Goal: Task Accomplishment & Management: Use online tool/utility

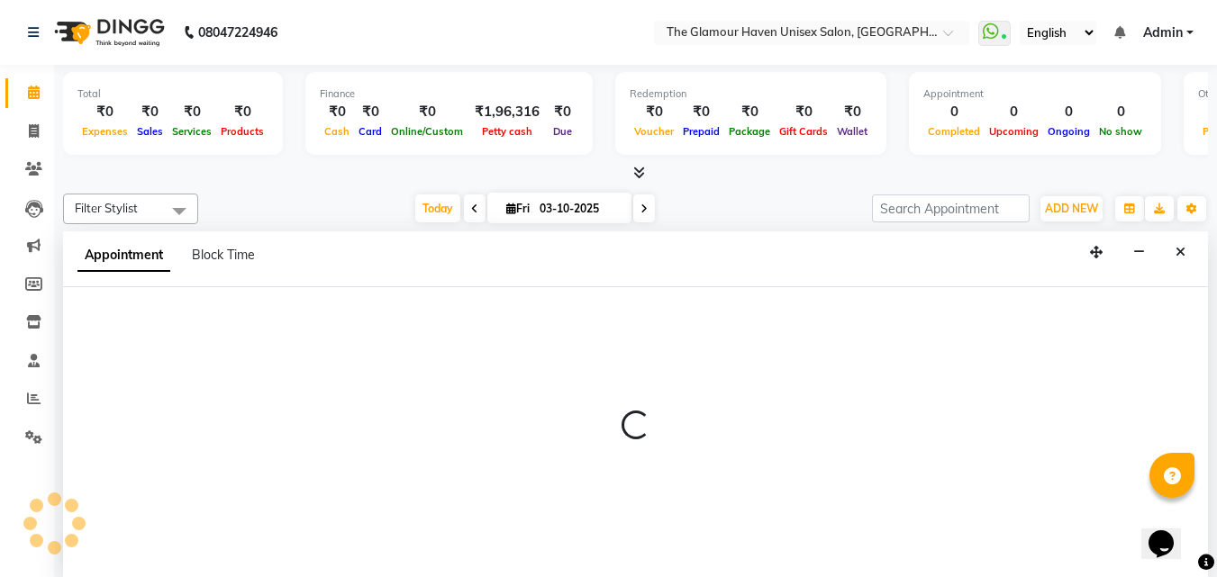
scroll to position [1, 0]
select select "88079"
select select "tentative"
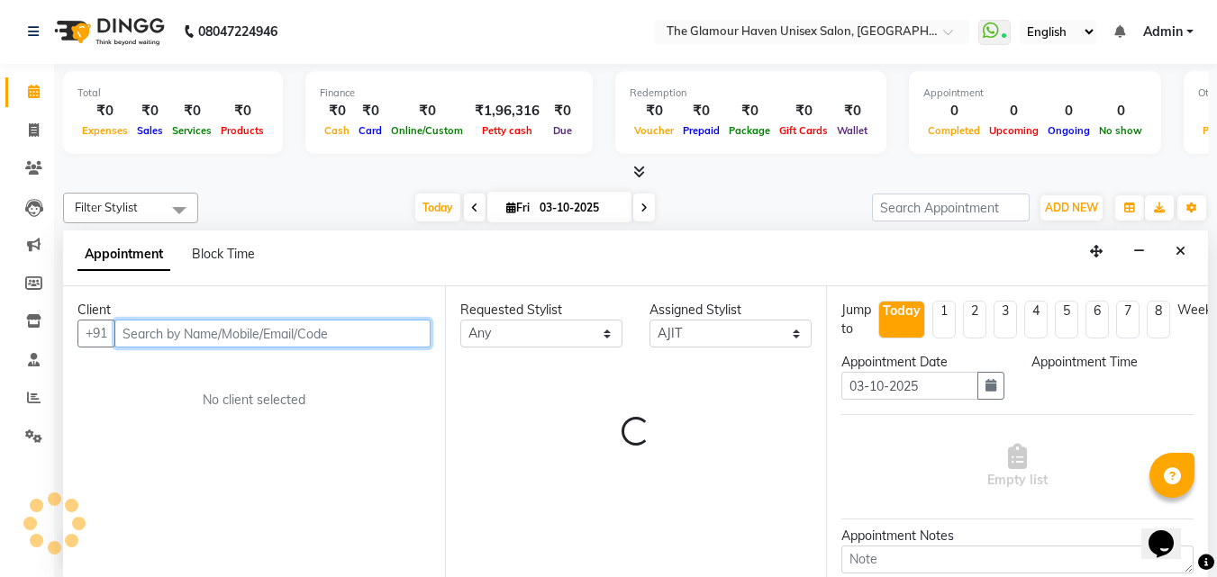
select select "690"
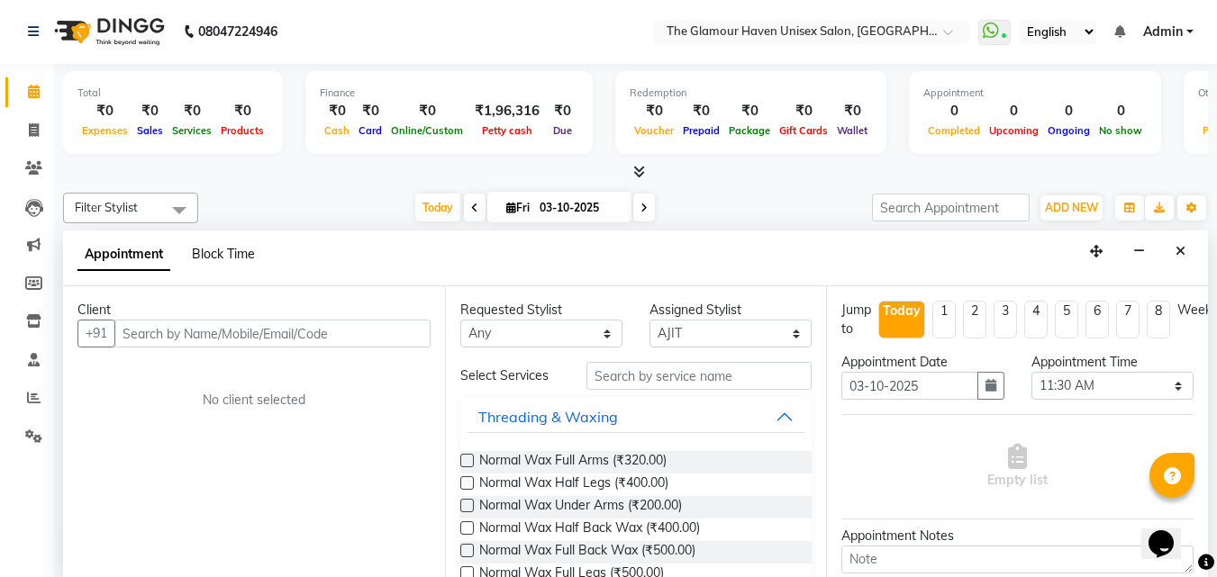
click at [209, 253] on span "Block Time" at bounding box center [223, 254] width 63 height 16
select select "88079"
select select "690"
select select "705"
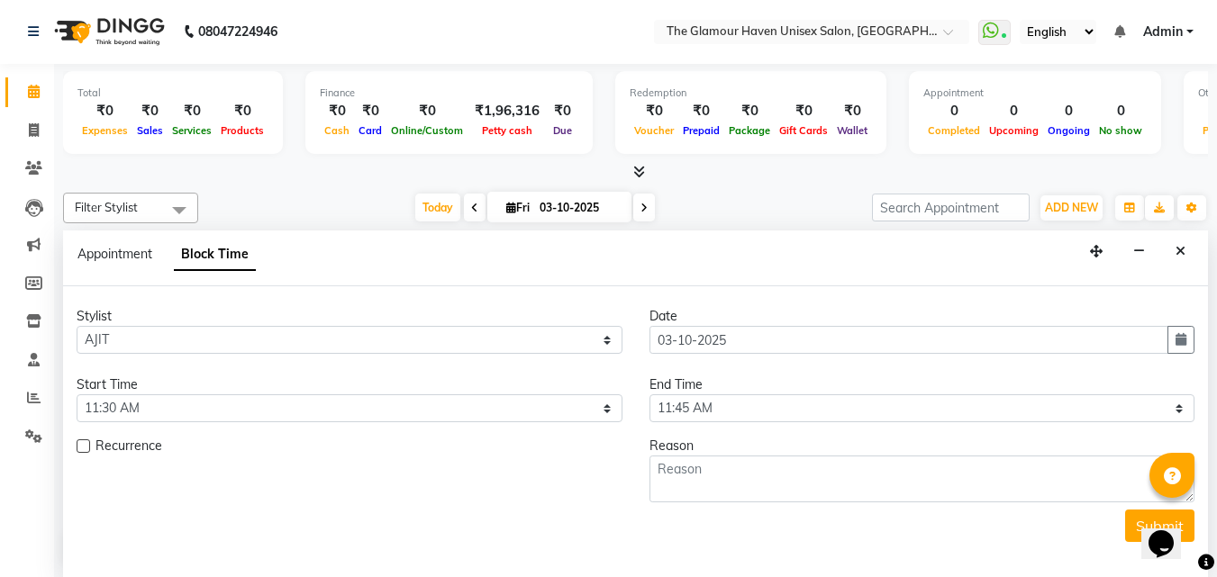
click at [113, 242] on div "Appointment Block Time" at bounding box center [177, 258] width 200 height 41
click at [120, 256] on span "Appointment" at bounding box center [114, 254] width 75 height 16
select select "tentative"
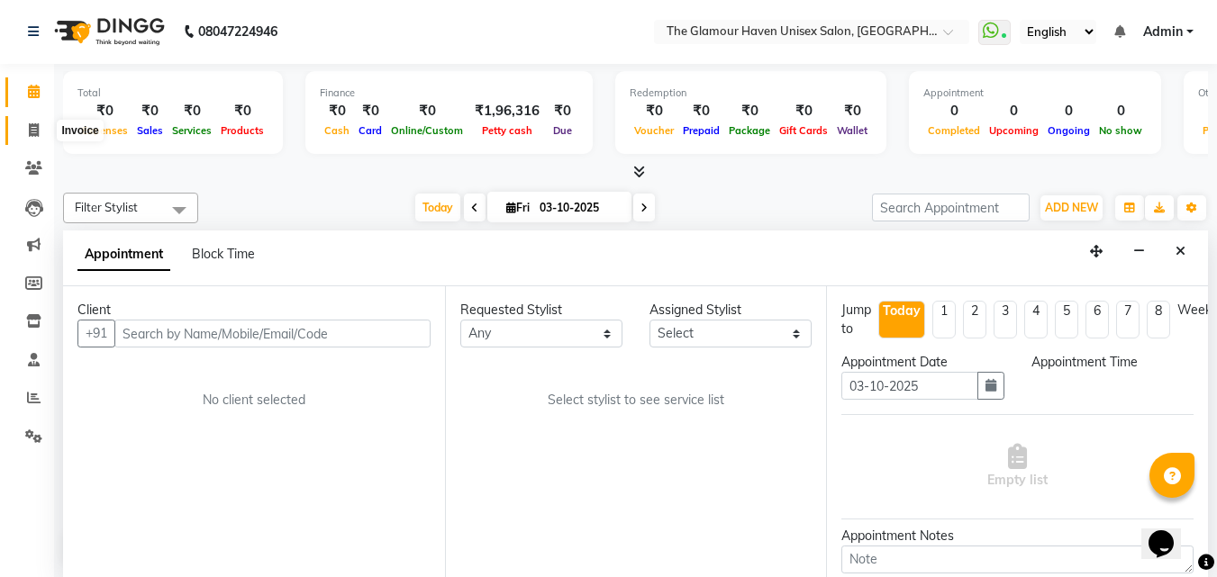
click at [45, 129] on span at bounding box center [34, 131] width 32 height 21
select select "7124"
select select "service"
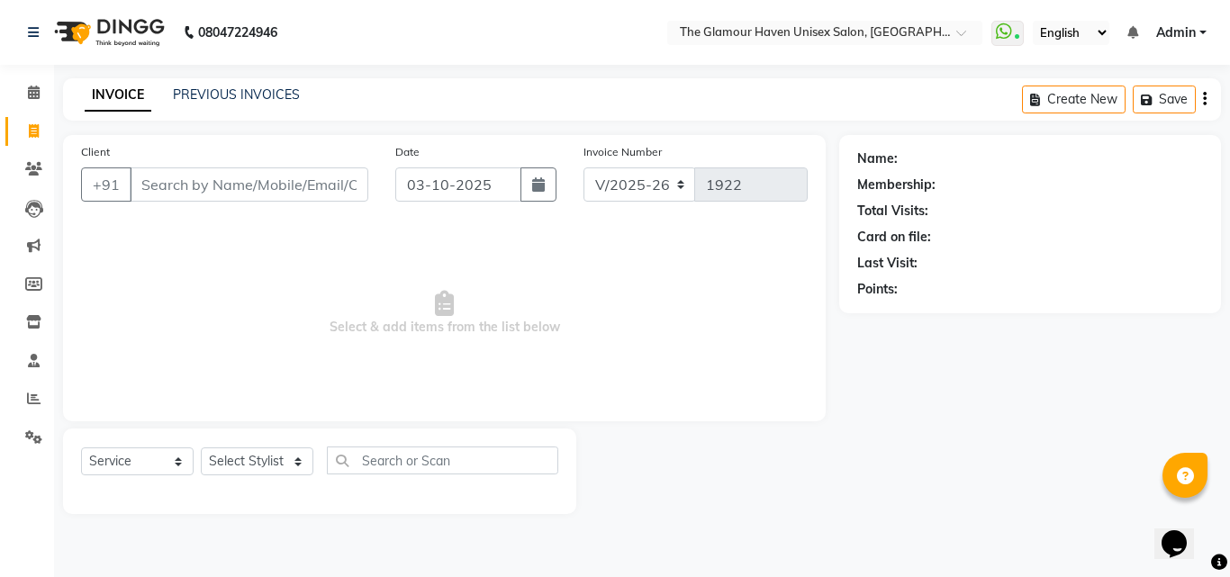
drag, startPoint x: 382, startPoint y: 411, endPoint x: 734, endPoint y: 400, distance: 352.3
click at [393, 409] on div "Client +91 Date [DATE] Invoice Number V/2025 V/[PHONE_NUMBER] Select & add item…" at bounding box center [444, 278] width 763 height 286
click at [1229, 220] on div "Name: Membership: Total Visits: Card on file: Last Visit: Points:" at bounding box center [1036, 324] width 395 height 379
